Goal: Information Seeking & Learning: Learn about a topic

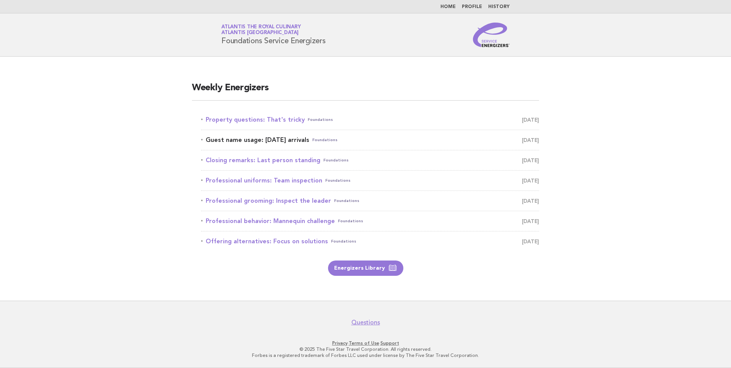
click at [289, 136] on link "Guest name usage: Today's arrivals Foundations September 1" at bounding box center [370, 140] width 338 height 11
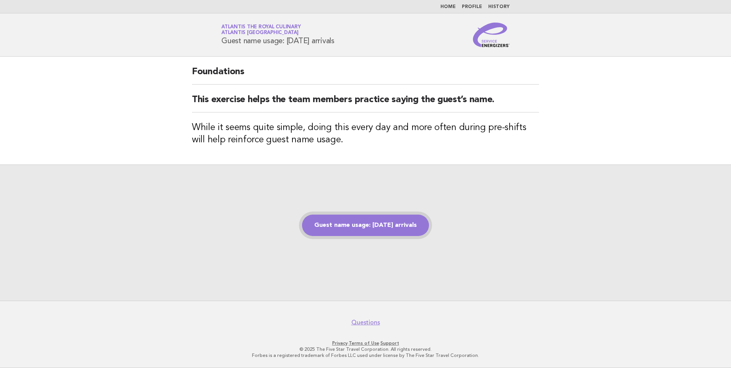
click at [393, 229] on link "Guest name usage: Today's arrivals" at bounding box center [365, 225] width 127 height 21
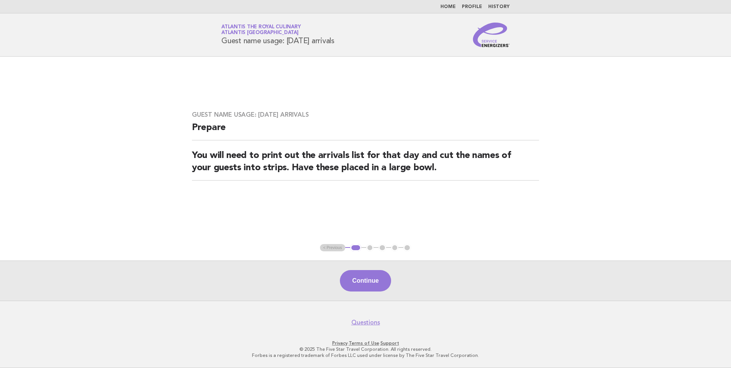
click at [335, 249] on ul "< Previous 1 2 3 4 5" at bounding box center [365, 248] width 91 height 8
click at [451, 5] on link "Home" at bounding box center [448, 7] width 15 height 5
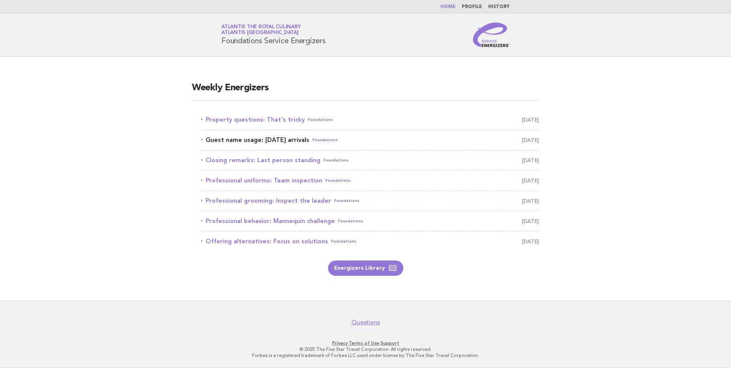
click at [291, 138] on link "Guest name usage: Today's arrivals Foundations September 1" at bounding box center [370, 140] width 338 height 11
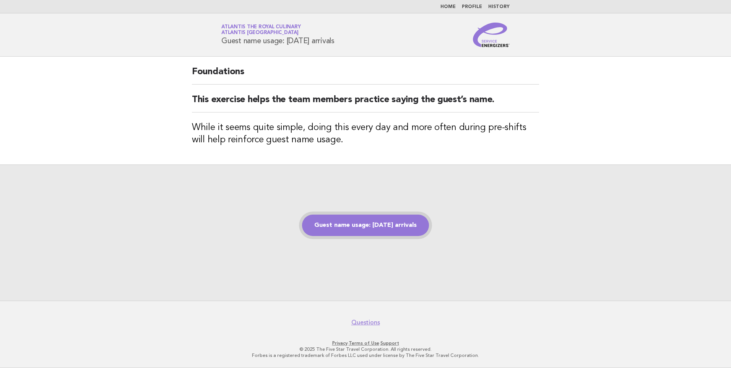
click at [380, 220] on link "Guest name usage: [DATE] arrivals" at bounding box center [365, 225] width 127 height 21
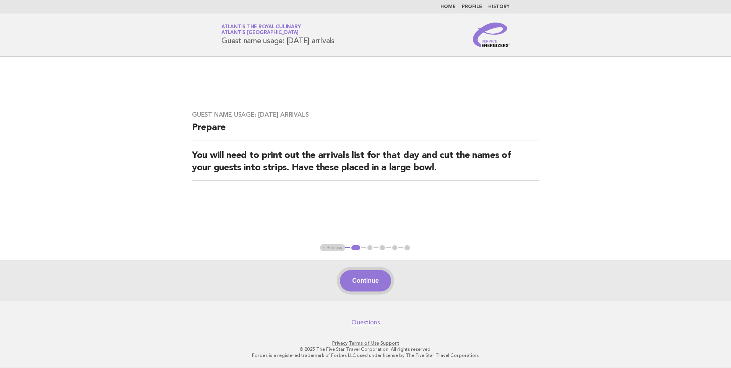
click at [374, 277] on button "Continue" at bounding box center [365, 280] width 51 height 21
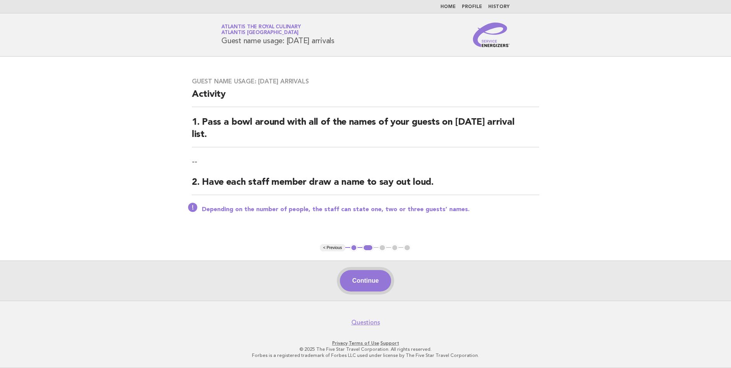
click at [364, 280] on button "Continue" at bounding box center [365, 280] width 51 height 21
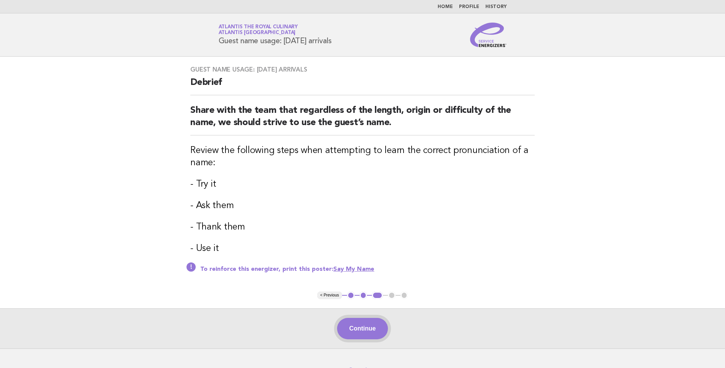
click at [366, 322] on button "Continue" at bounding box center [362, 328] width 51 height 21
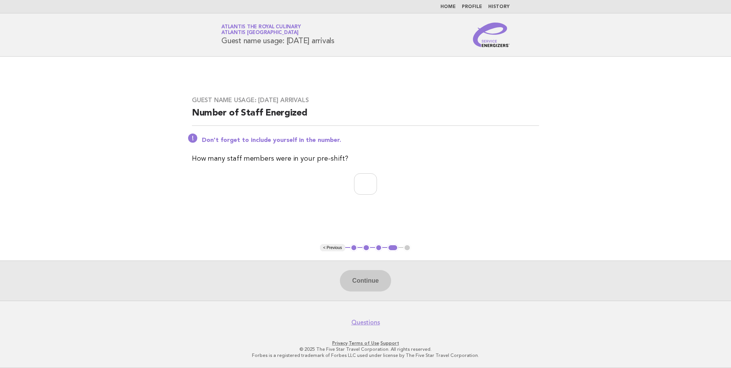
click at [451, 6] on link "Home" at bounding box center [448, 7] width 15 height 5
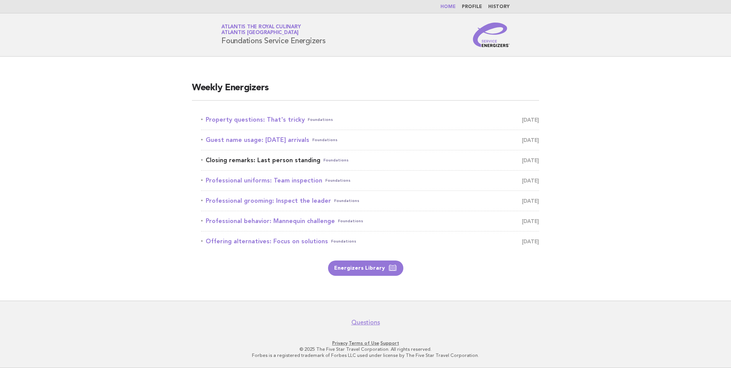
click at [302, 161] on link "Closing remarks: Last person standing Foundations September 2" at bounding box center [370, 160] width 338 height 11
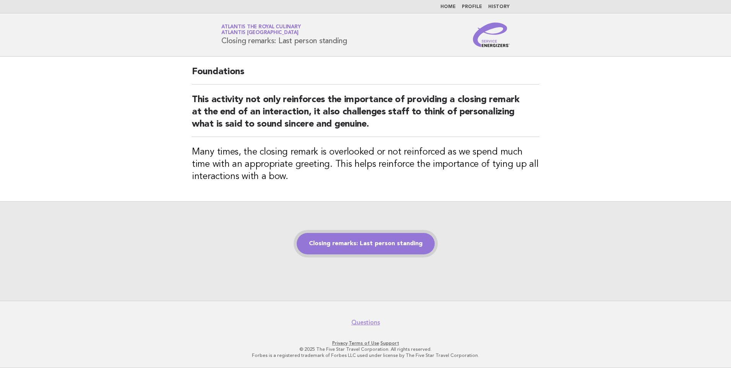
click at [355, 242] on link "Closing remarks: Last person standing" at bounding box center [366, 243] width 138 height 21
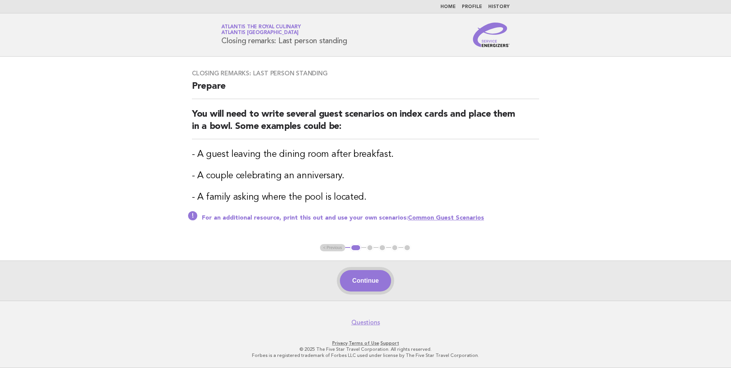
click at [376, 281] on button "Continue" at bounding box center [365, 280] width 51 height 21
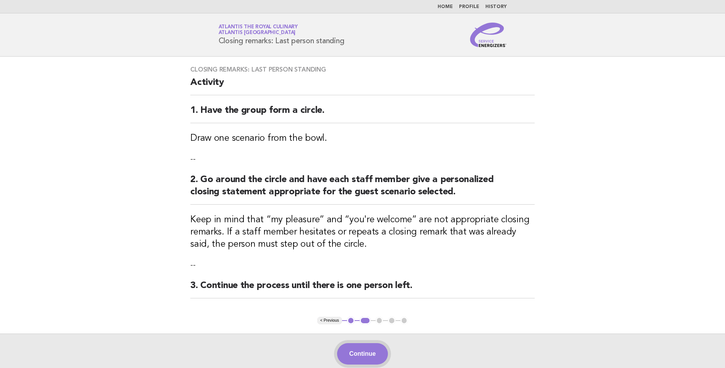
click at [362, 352] on button "Continue" at bounding box center [362, 353] width 51 height 21
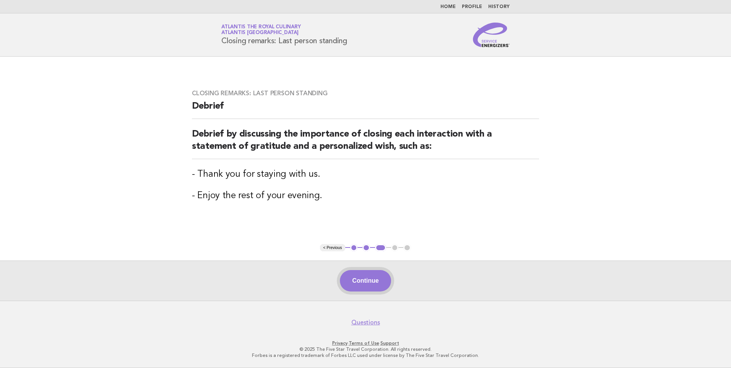
click at [373, 285] on button "Continue" at bounding box center [365, 280] width 51 height 21
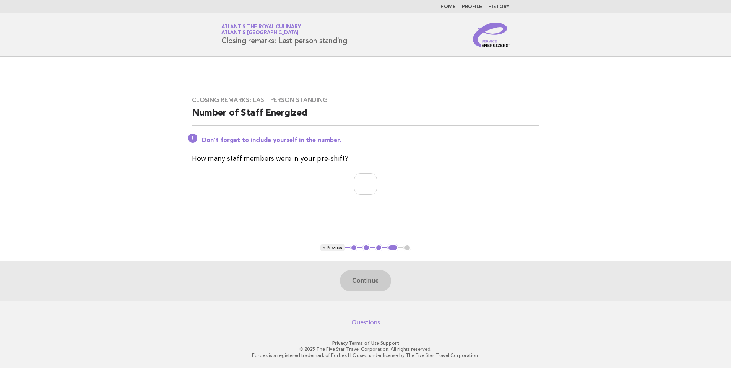
click at [446, 8] on link "Home" at bounding box center [448, 7] width 15 height 5
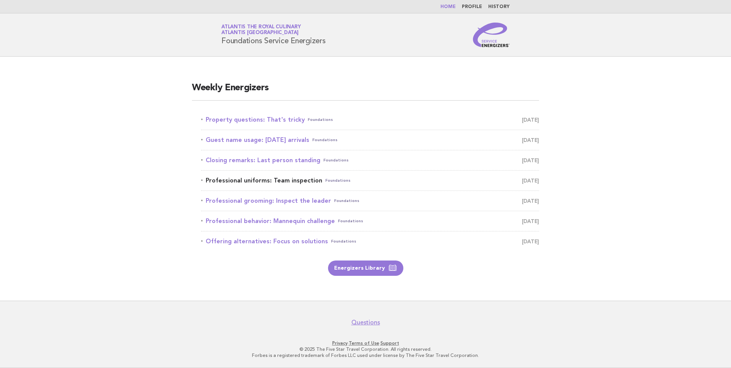
click at [266, 180] on link "Professional uniforms: Team inspection Foundations [DATE]" at bounding box center [370, 180] width 338 height 11
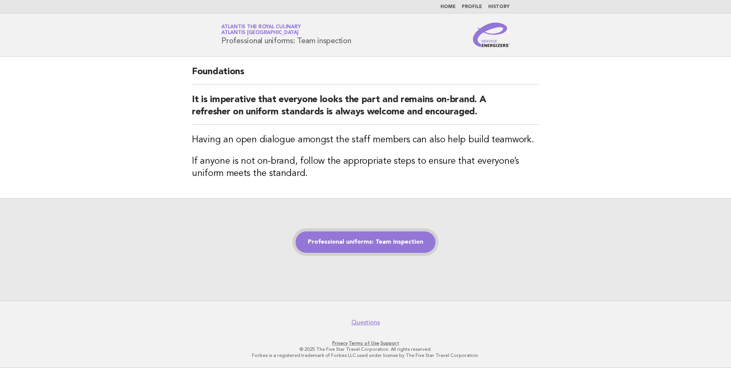
click at [400, 245] on link "Professional uniforms: Team inspection" at bounding box center [366, 241] width 140 height 21
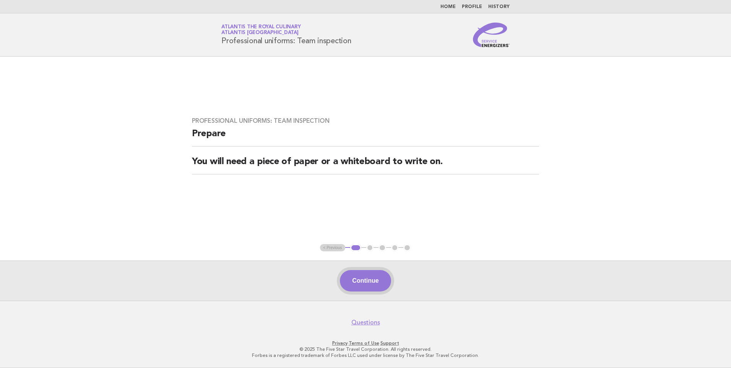
click at [372, 277] on button "Continue" at bounding box center [365, 280] width 51 height 21
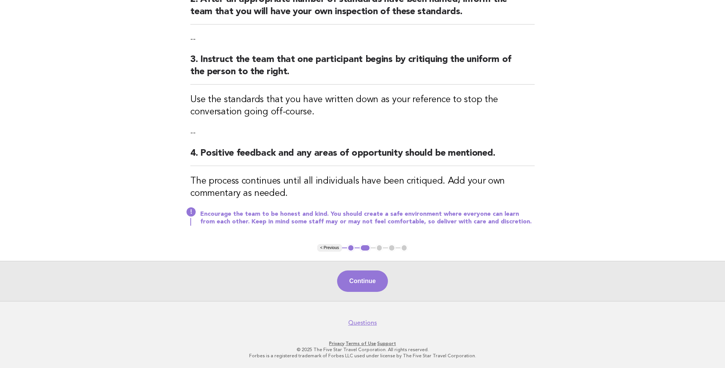
click at [371, 280] on button "Continue" at bounding box center [362, 280] width 51 height 21
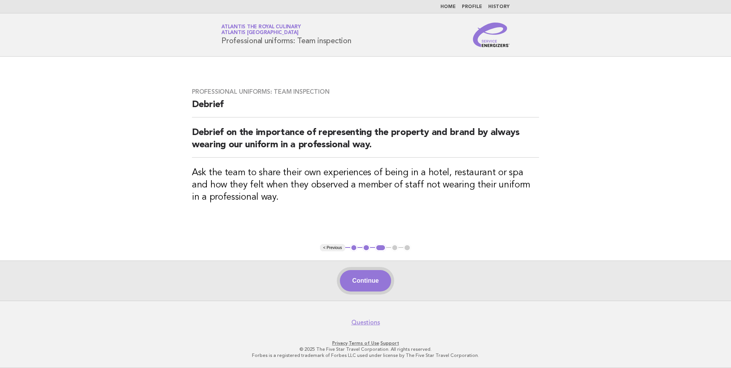
click at [371, 280] on button "Continue" at bounding box center [365, 280] width 51 height 21
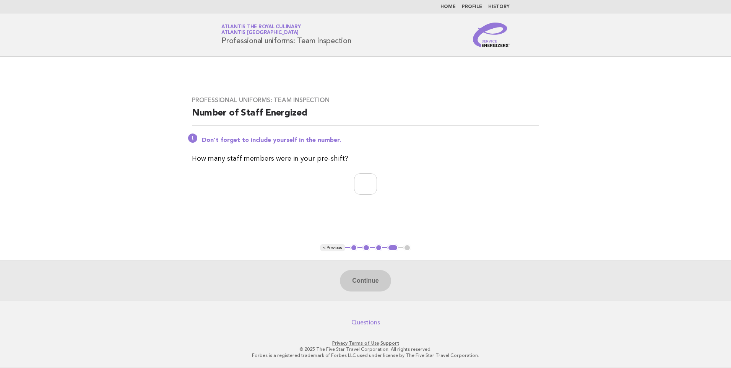
click at [445, 3] on nav "Home Profile History" at bounding box center [365, 6] width 731 height 13
click at [447, 6] on link "Home" at bounding box center [448, 7] width 15 height 5
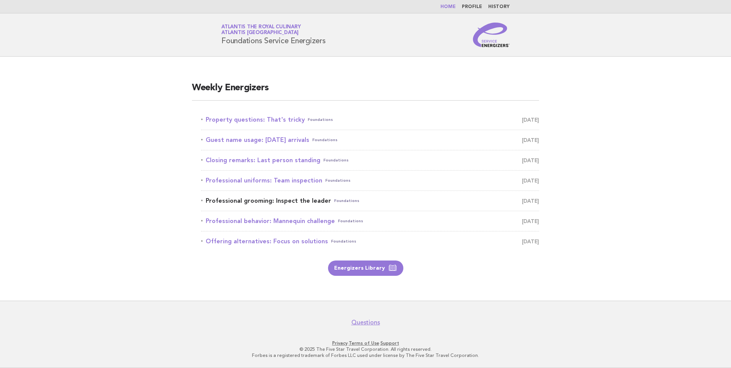
click at [310, 197] on link "Professional grooming: Inspect the leader Foundations September 4" at bounding box center [370, 200] width 338 height 11
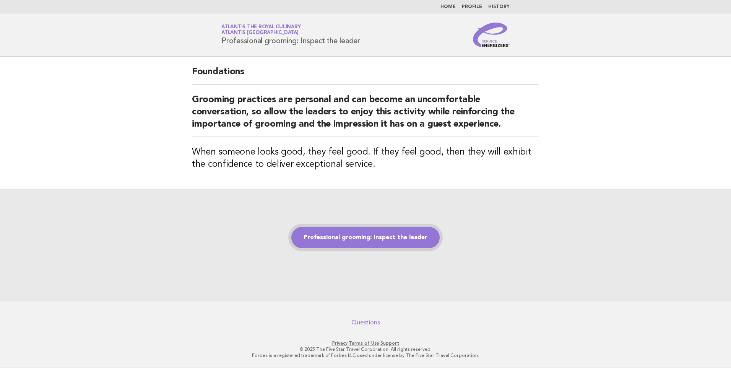
click at [381, 234] on link "Professional grooming: Inspect the leader" at bounding box center [365, 237] width 148 height 21
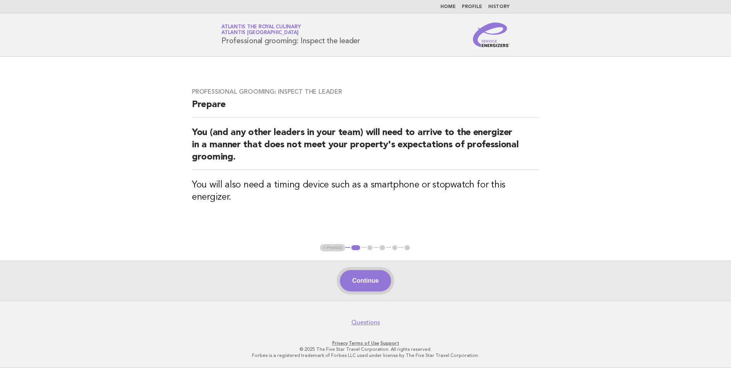
click at [369, 280] on button "Continue" at bounding box center [365, 280] width 51 height 21
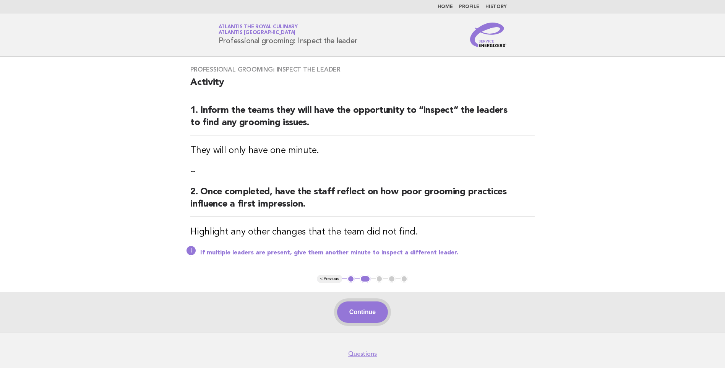
click at [359, 305] on button "Continue" at bounding box center [362, 311] width 51 height 21
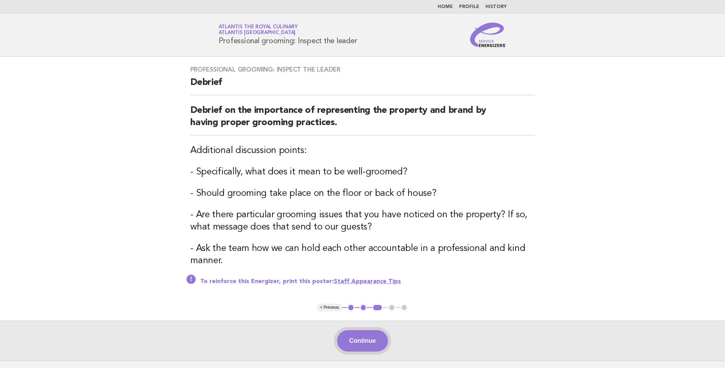
click at [360, 335] on button "Continue" at bounding box center [362, 340] width 51 height 21
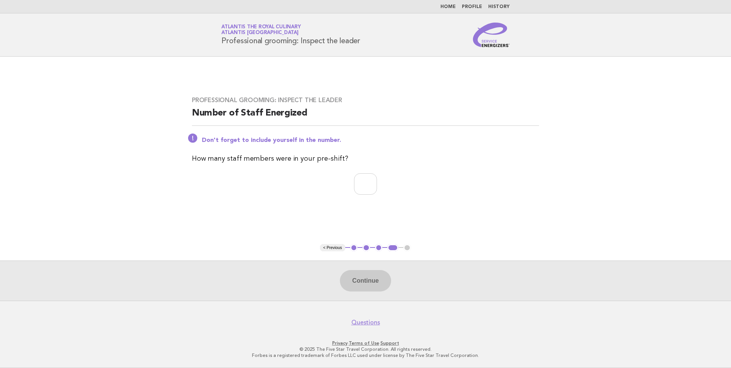
click at [454, 7] on link "Home" at bounding box center [448, 7] width 15 height 5
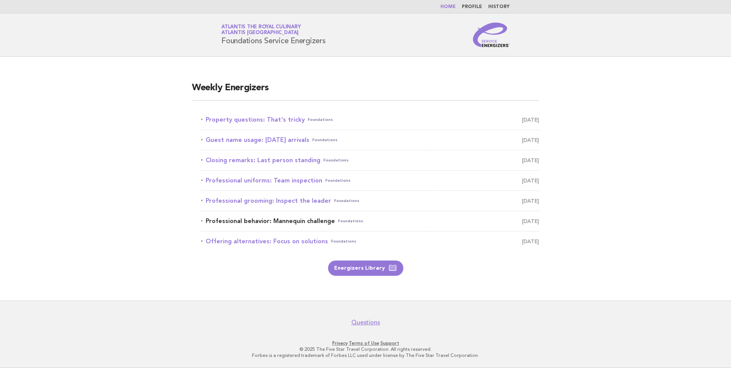
click at [319, 221] on link "Professional behavior: Mannequin challenge Foundations [DATE]" at bounding box center [370, 221] width 338 height 11
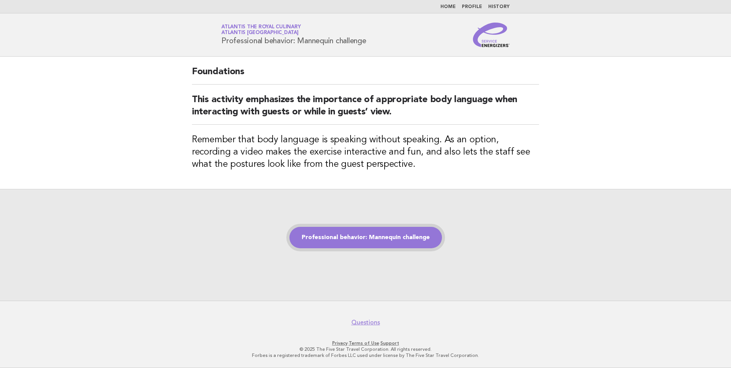
click at [385, 239] on link "Professional behavior: Mannequin challenge" at bounding box center [365, 237] width 153 height 21
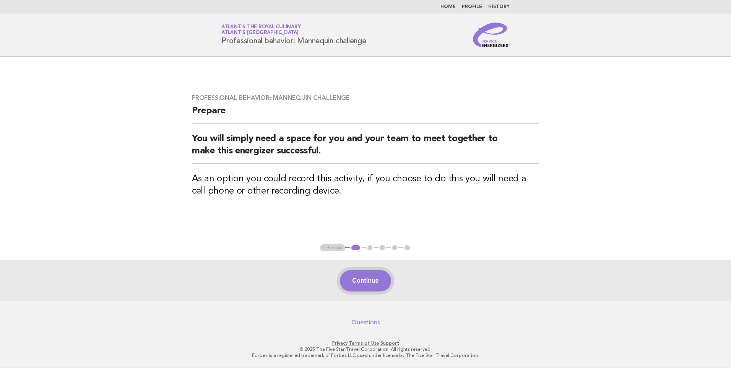
click at [364, 277] on button "Continue" at bounding box center [365, 280] width 51 height 21
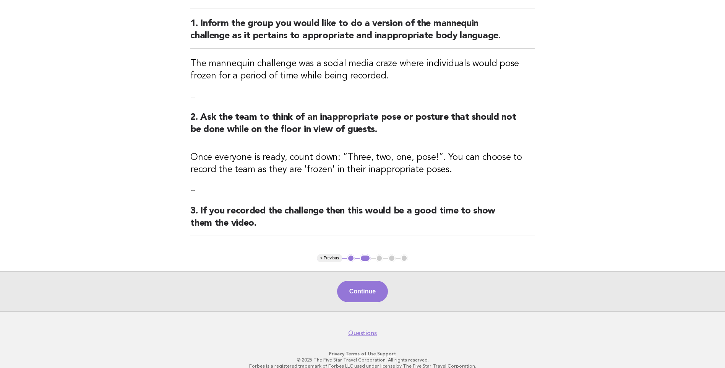
scroll to position [97, 0]
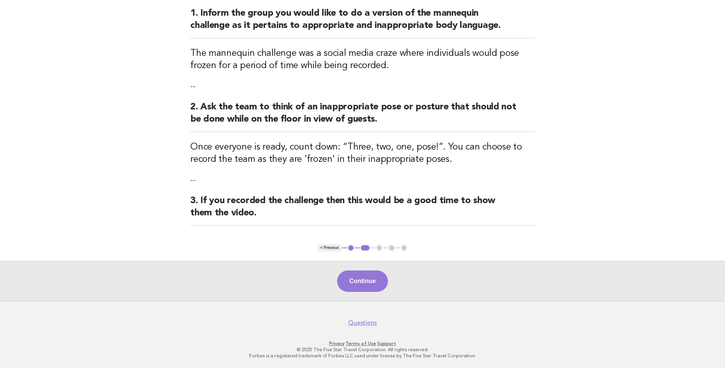
click at [364, 277] on button "Continue" at bounding box center [362, 280] width 51 height 21
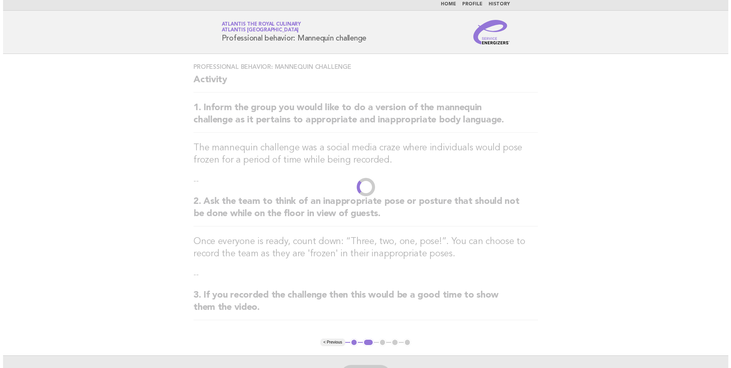
scroll to position [0, 0]
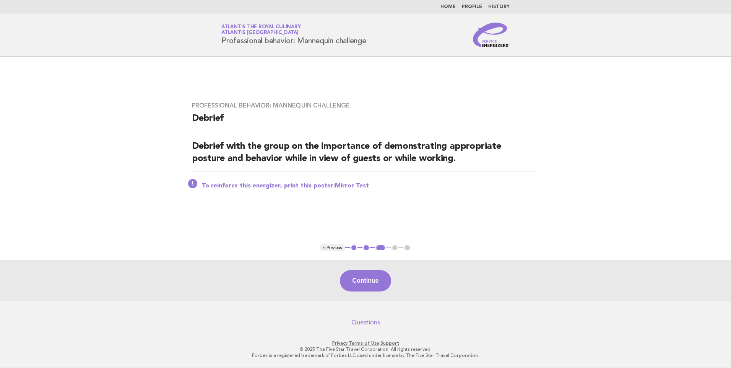
click at [454, 5] on link "Home" at bounding box center [448, 7] width 15 height 5
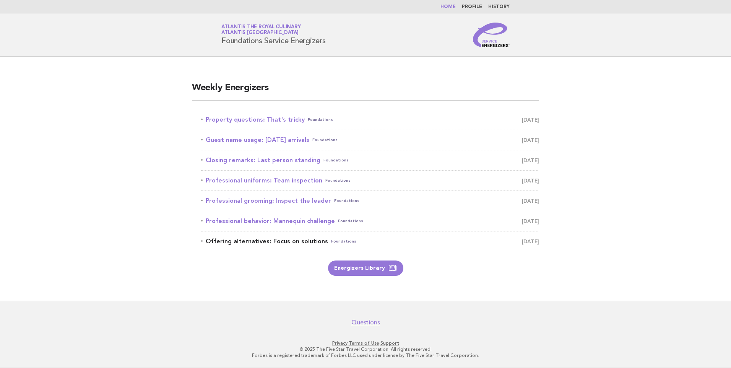
click at [285, 244] on link "Offering alternatives: Focus on solutions Foundations September 6" at bounding box center [370, 241] width 338 height 11
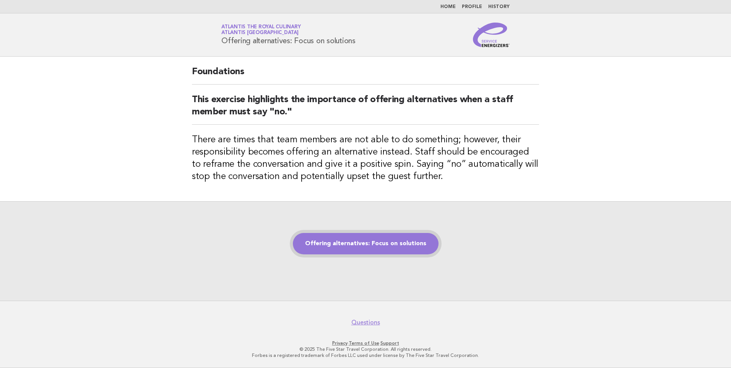
click at [364, 249] on link "Offering alternatives: Focus on solutions" at bounding box center [366, 243] width 146 height 21
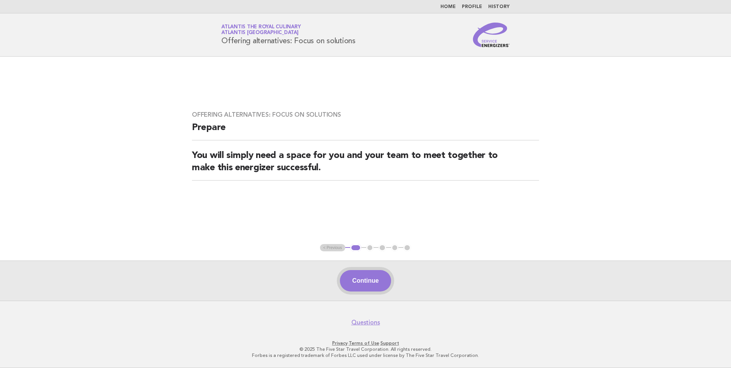
click at [359, 280] on button "Continue" at bounding box center [365, 280] width 51 height 21
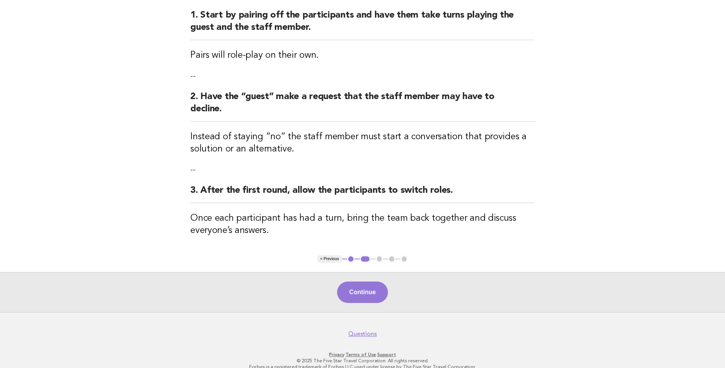
scroll to position [106, 0]
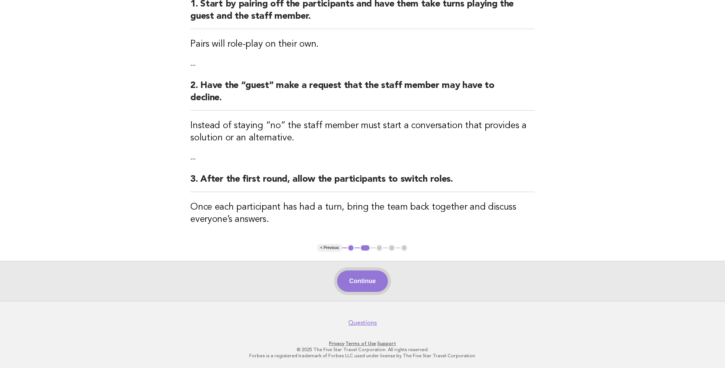
click at [372, 281] on button "Continue" at bounding box center [362, 280] width 51 height 21
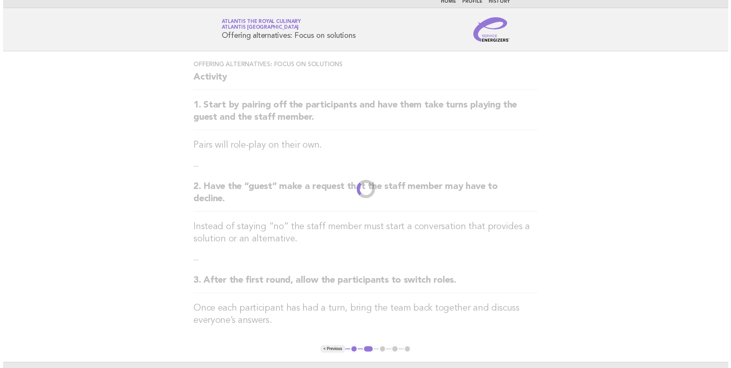
scroll to position [0, 0]
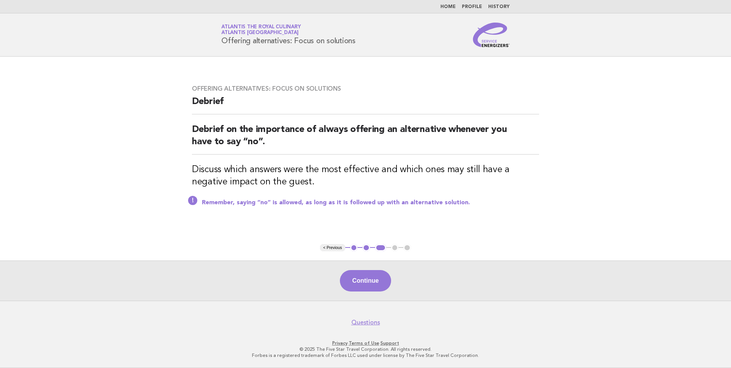
click at [446, 5] on link "Home" at bounding box center [448, 7] width 15 height 5
